Goal: Information Seeking & Learning: Learn about a topic

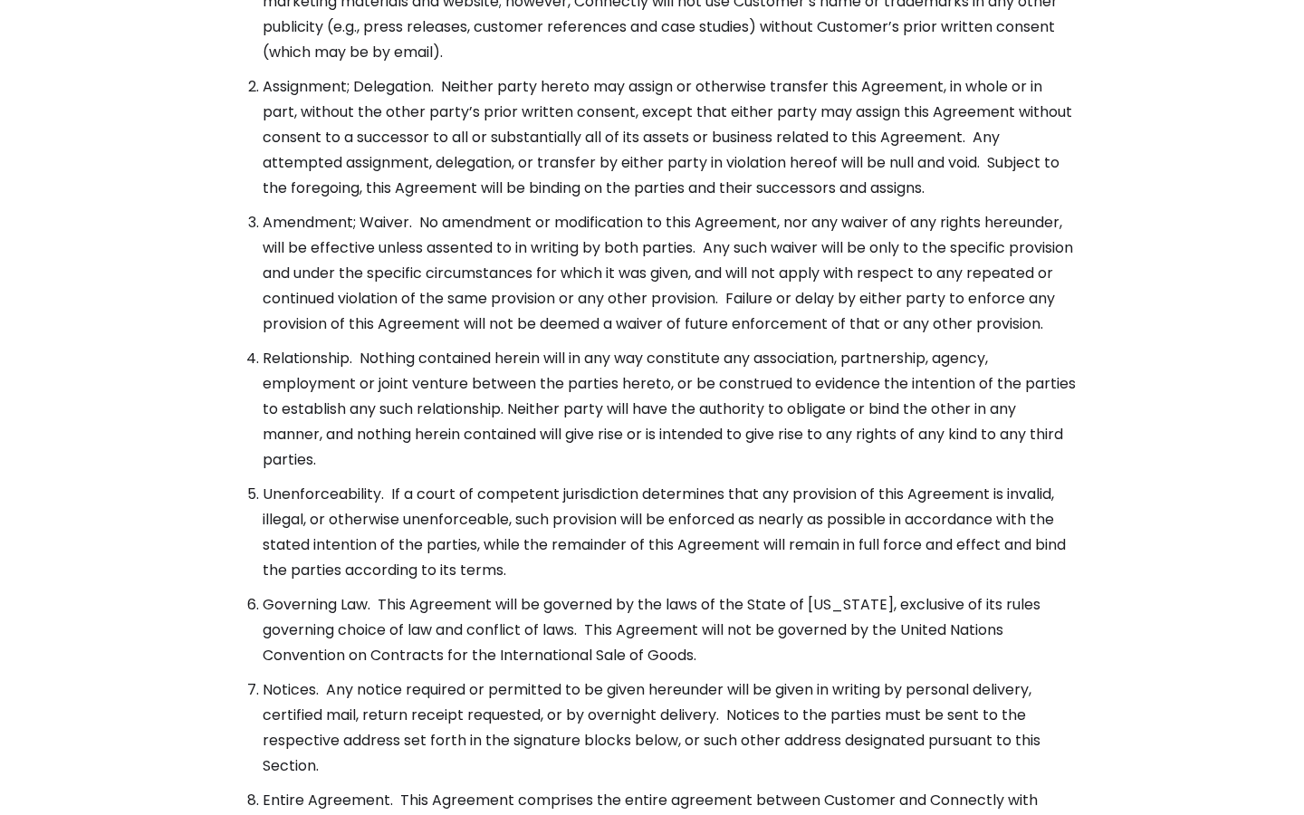
scroll to position [6584, 0]
